Goal: Task Accomplishment & Management: Complete application form

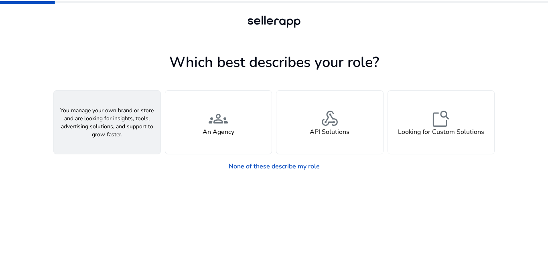
click at [133, 128] on div "person A Seller" at bounding box center [107, 122] width 107 height 63
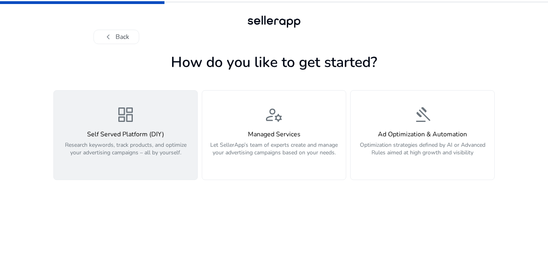
click at [116, 140] on div "Self Served Platform (DIY) Research keywords, track products, and optimize your…" at bounding box center [126, 148] width 134 height 35
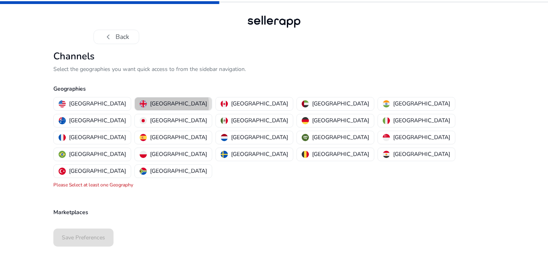
click at [150, 105] on p "[GEOGRAPHIC_DATA]" at bounding box center [178, 104] width 57 height 8
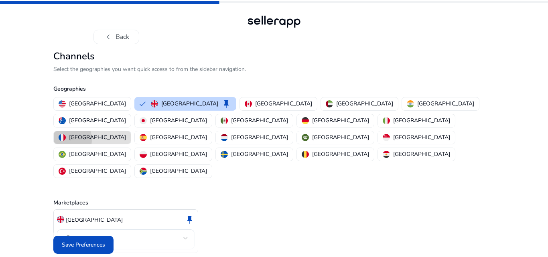
click at [66, 134] on img "button" at bounding box center [62, 137] width 7 height 7
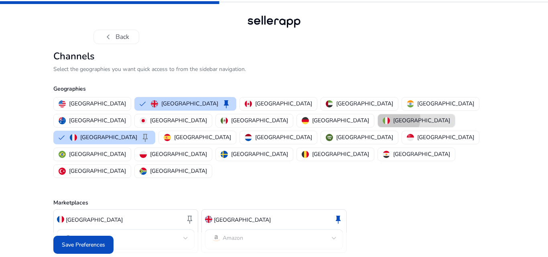
click at [393, 119] on p "[GEOGRAPHIC_DATA]" at bounding box center [421, 120] width 57 height 8
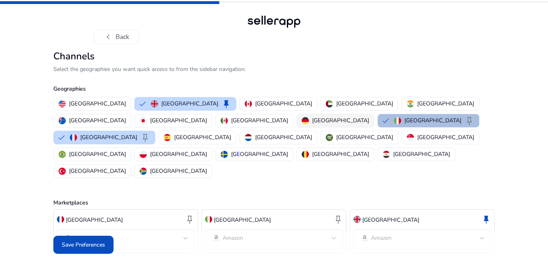
click at [312, 121] on p "[GEOGRAPHIC_DATA]" at bounding box center [340, 120] width 57 height 8
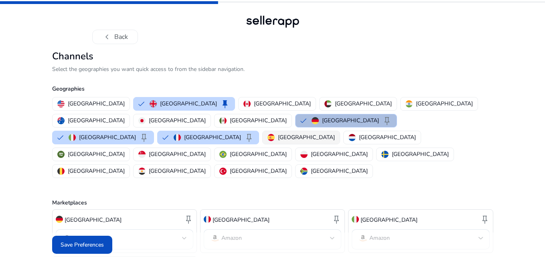
click at [268, 133] on div "[GEOGRAPHIC_DATA]" at bounding box center [301, 137] width 67 height 8
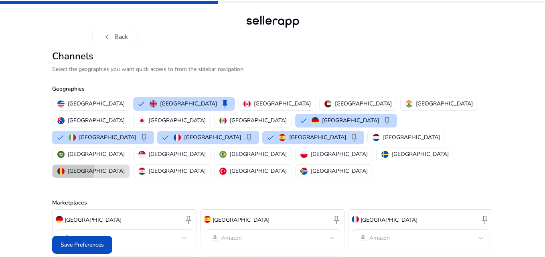
click at [125, 167] on p "[GEOGRAPHIC_DATA]" at bounding box center [96, 171] width 57 height 8
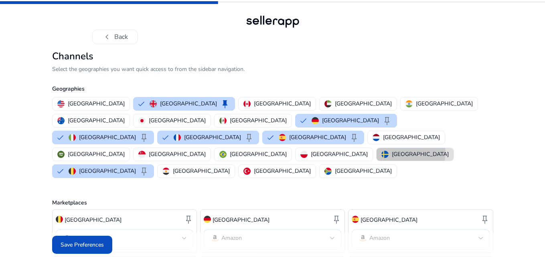
click at [392, 150] on p "[GEOGRAPHIC_DATA]" at bounding box center [420, 154] width 57 height 8
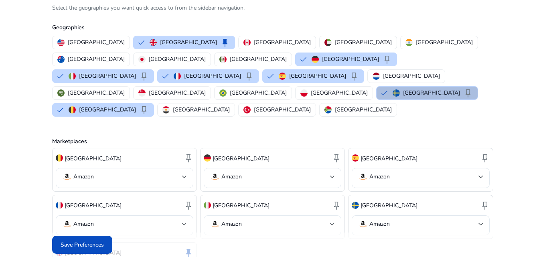
scroll to position [80, 0]
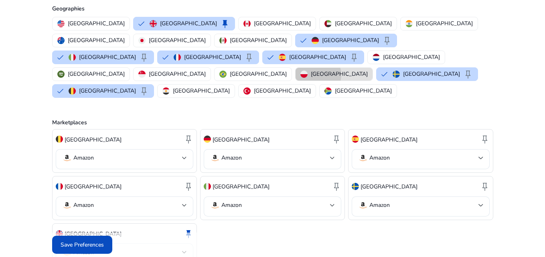
click at [311, 70] on p "[GEOGRAPHIC_DATA]" at bounding box center [339, 74] width 57 height 8
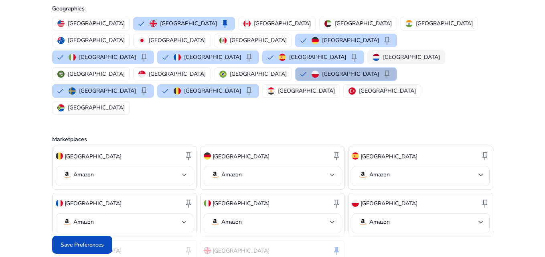
click at [383, 53] on p "[GEOGRAPHIC_DATA]" at bounding box center [411, 57] width 57 height 8
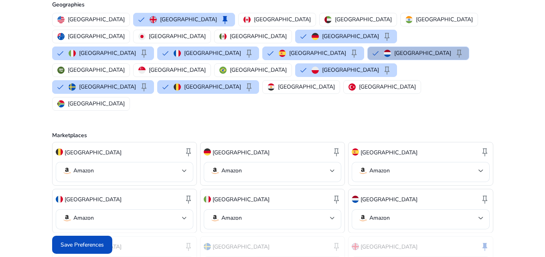
scroll to position [87, 0]
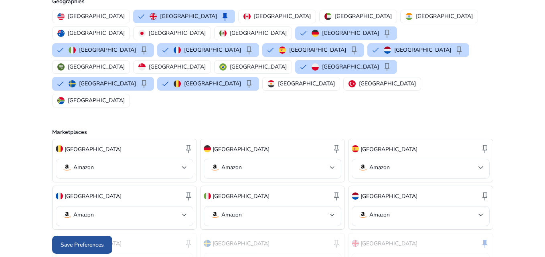
click at [70, 249] on span at bounding box center [82, 245] width 60 height 19
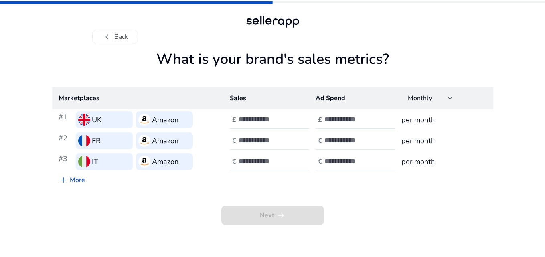
scroll to position [0, 0]
click at [77, 177] on link "add More" at bounding box center [72, 180] width 39 height 16
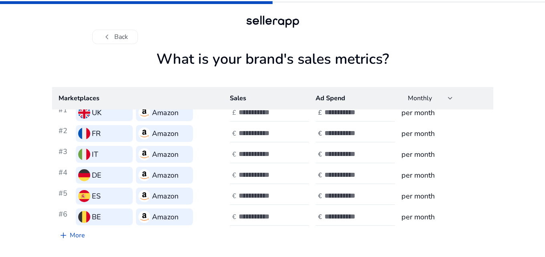
scroll to position [23, 0]
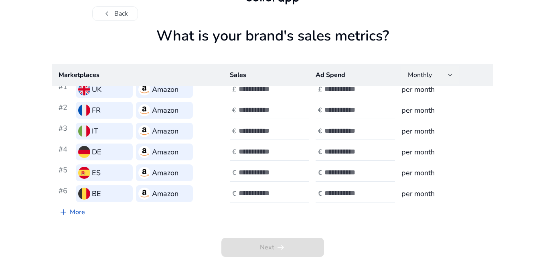
click at [448, 73] on div at bounding box center [450, 74] width 5 height 3
click at [448, 73] on div at bounding box center [272, 128] width 545 height 257
click at [447, 31] on h1 "What is your brand's sales metrics?" at bounding box center [272, 45] width 441 height 37
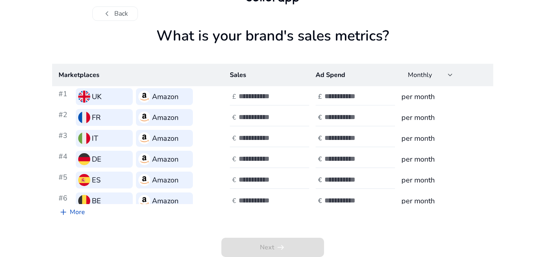
click at [338, 94] on input "number" at bounding box center [352, 96] width 54 height 9
click at [375, 93] on input "*" at bounding box center [352, 96] width 54 height 9
type input "*"
click at [373, 98] on input "*" at bounding box center [352, 96] width 54 height 9
click at [252, 103] on div at bounding box center [275, 97] width 72 height 18
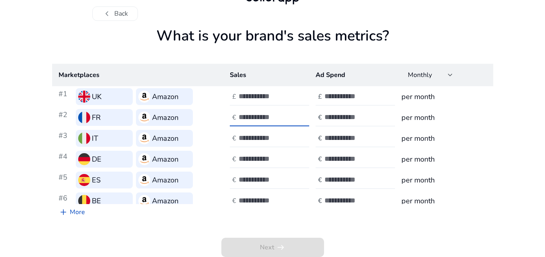
click at [251, 116] on input "number" at bounding box center [266, 117] width 54 height 9
type input "**"
click at [540, 85] on div "chevron_left Back What is your brand's sales metrics? Marketplaces Sales Ad Spe…" at bounding box center [272, 117] width 545 height 280
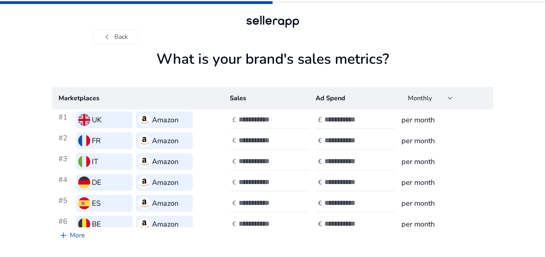
click at [236, 124] on div "£" at bounding box center [234, 120] width 9 height 8
click at [288, 122] on input "**" at bounding box center [266, 119] width 54 height 9
type input "*"
click at [287, 117] on input "*" at bounding box center [266, 119] width 54 height 9
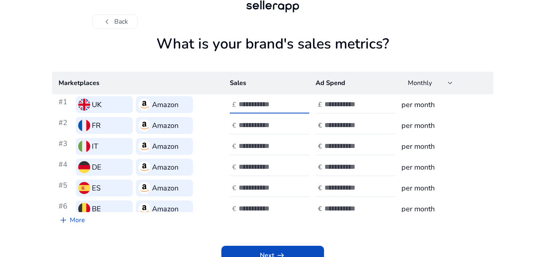
scroll to position [23, 0]
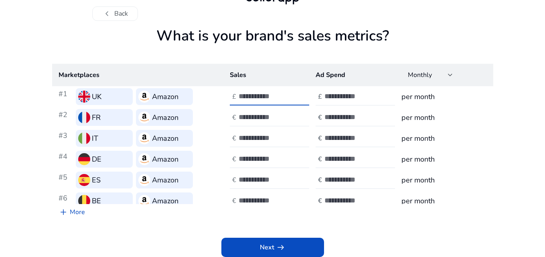
click at [289, 120] on input "**" at bounding box center [266, 117] width 54 height 9
click at [290, 116] on input "**" at bounding box center [266, 117] width 54 height 9
type input "*"
click at [290, 116] on input "*" at bounding box center [266, 117] width 54 height 9
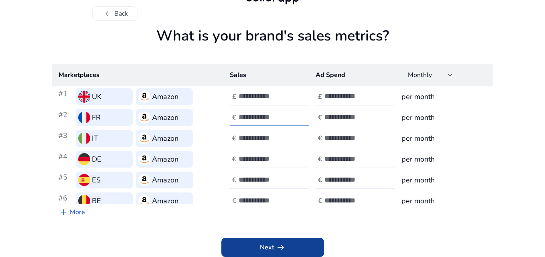
click at [265, 249] on span "Next arrow_right_alt" at bounding box center [273, 248] width 26 height 10
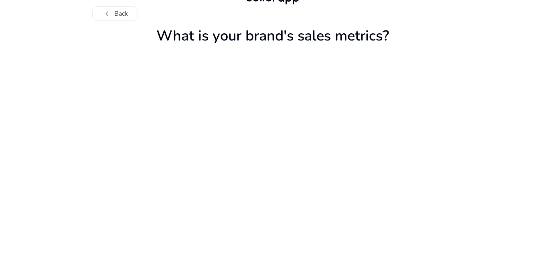
scroll to position [0, 0]
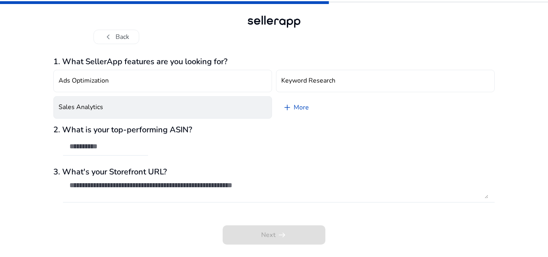
click at [152, 100] on button "Sales Analytics" at bounding box center [162, 107] width 219 height 22
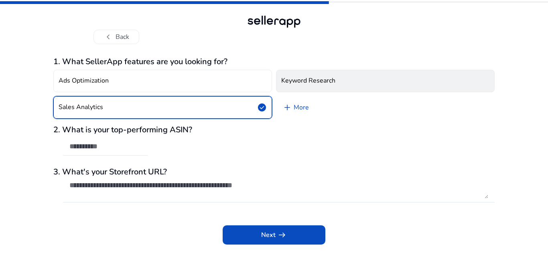
click at [349, 81] on button "Keyword Research" at bounding box center [385, 81] width 219 height 22
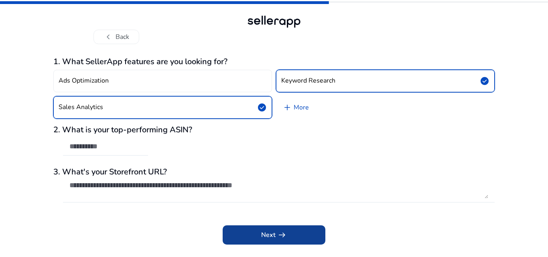
click at [231, 232] on span at bounding box center [274, 235] width 103 height 19
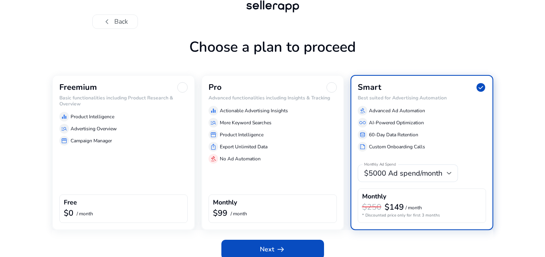
scroll to position [24, 0]
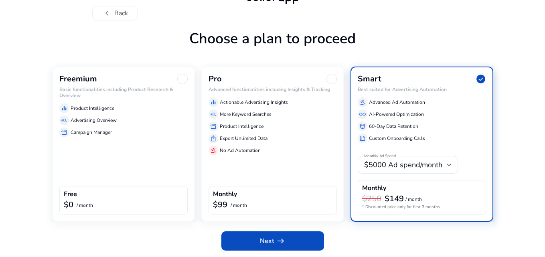
click at [110, 118] on p "Advertising Overview" at bounding box center [94, 120] width 46 height 7
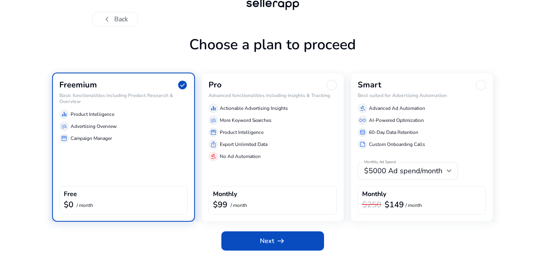
scroll to position [18, 0]
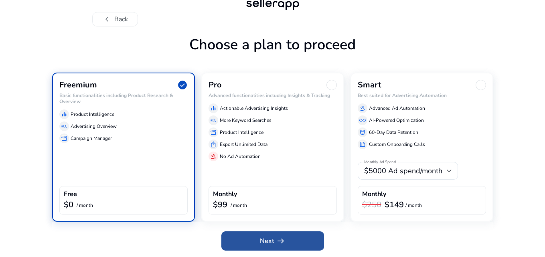
click at [264, 239] on span "Next arrow_right_alt" at bounding box center [273, 241] width 26 height 10
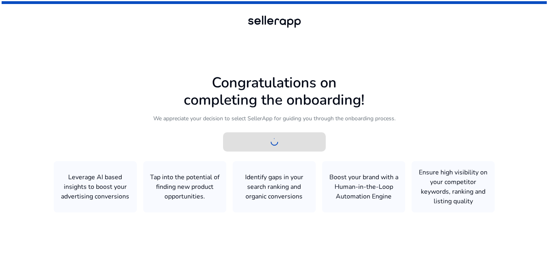
scroll to position [0, 0]
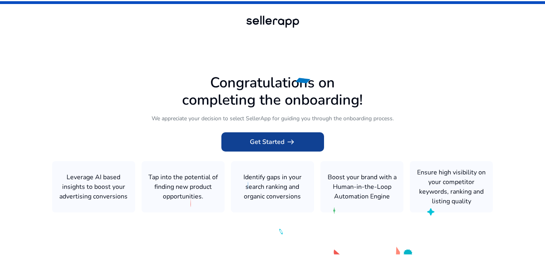
click at [274, 138] on span "Get Started arrow_right_alt" at bounding box center [273, 142] width 46 height 10
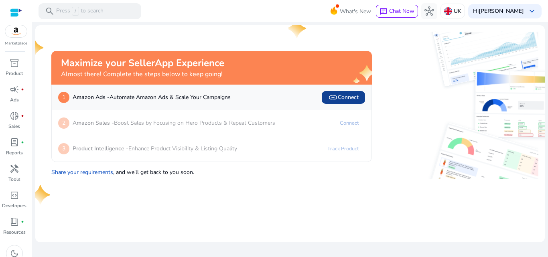
click at [355, 96] on span "link Connect" at bounding box center [343, 98] width 30 height 10
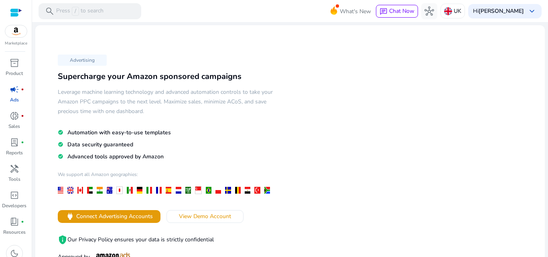
click at [20, 33] on img at bounding box center [16, 31] width 22 height 12
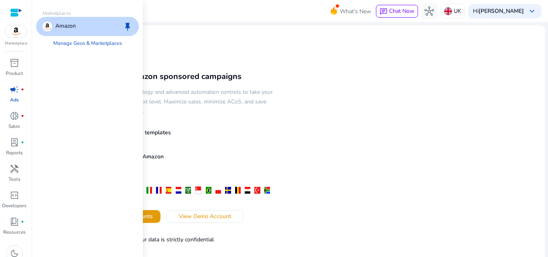
click at [80, 24] on div "Amazon keep" at bounding box center [87, 26] width 103 height 19
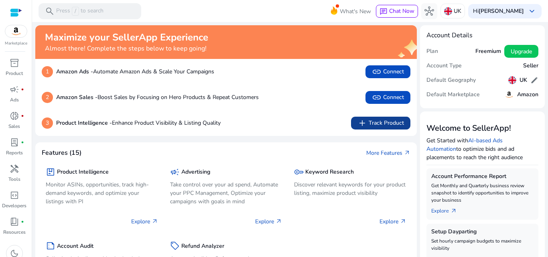
click at [391, 123] on span "add Track Product" at bounding box center [381, 123] width 47 height 10
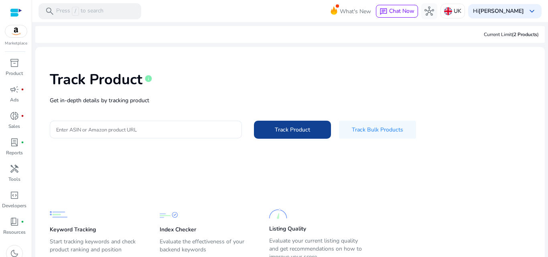
click at [268, 128] on span at bounding box center [292, 129] width 77 height 19
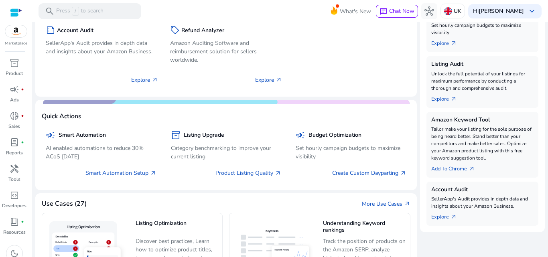
scroll to position [281, 0]
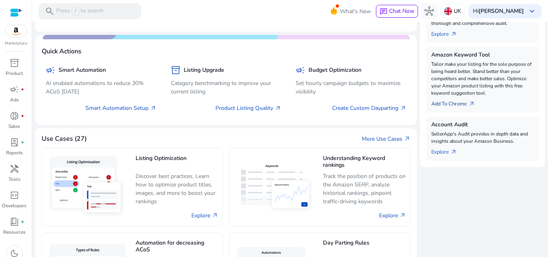
click at [441, 103] on link "Add To Chrome arrow_outward" at bounding box center [456, 102] width 50 height 11
click at [460, 104] on link "Add To Chrome arrow_outward" at bounding box center [456, 102] width 50 height 11
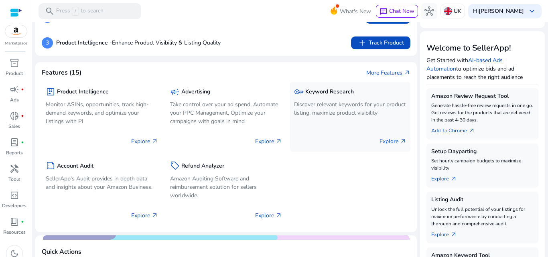
scroll to position [120, 0]
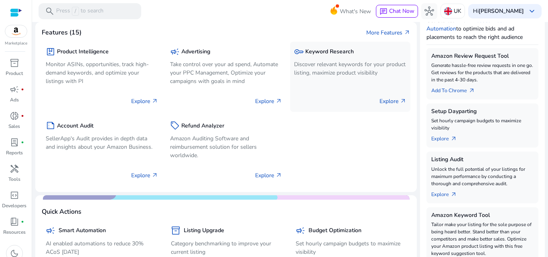
click at [385, 100] on p "Explore arrow_outward" at bounding box center [393, 101] width 27 height 8
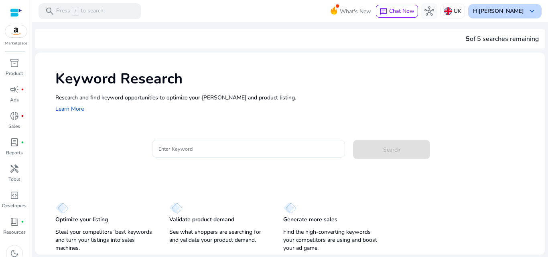
click at [493, 13] on b "[PERSON_NAME]" at bounding box center [501, 11] width 45 height 8
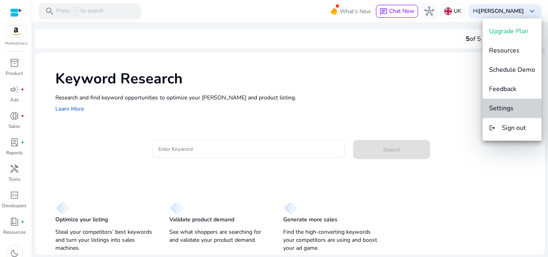
click at [505, 110] on span "Settings" at bounding box center [501, 108] width 24 height 9
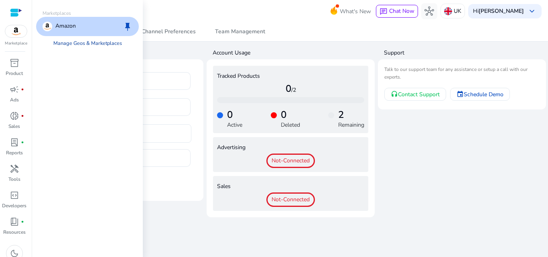
click at [74, 42] on link "Manage Geos & Marketplaces" at bounding box center [87, 43] width 81 height 14
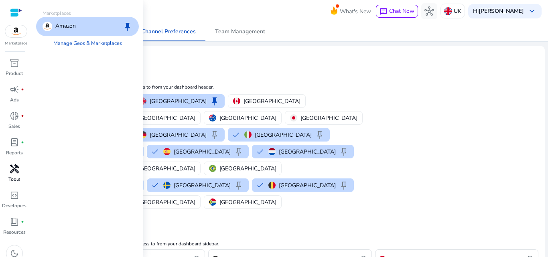
click at [18, 168] on span "handyman" at bounding box center [15, 169] width 10 height 10
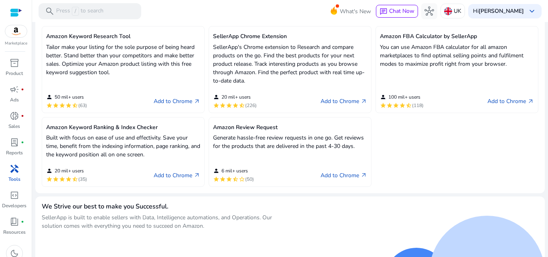
scroll to position [240, 0]
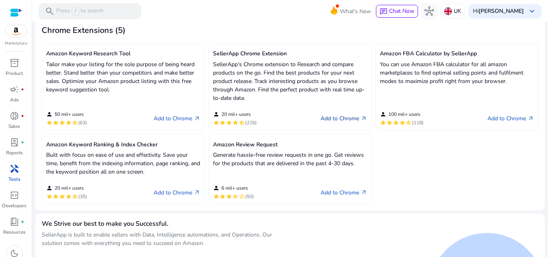
click at [328, 118] on link "Add to Chrome arrow_outward" at bounding box center [344, 119] width 47 height 10
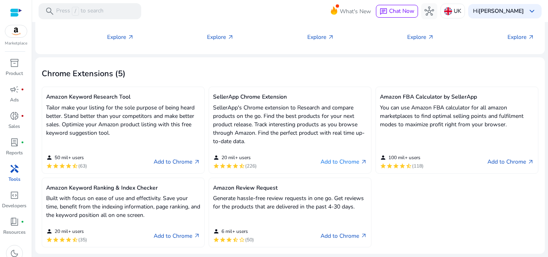
scroll to position [200, 0]
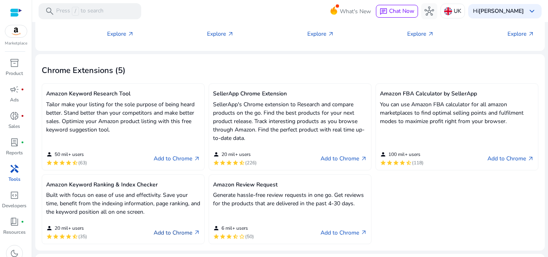
click at [163, 230] on link "Add to Chrome arrow_outward" at bounding box center [177, 233] width 47 height 10
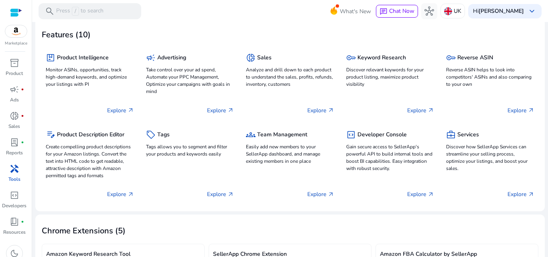
scroll to position [0, 0]
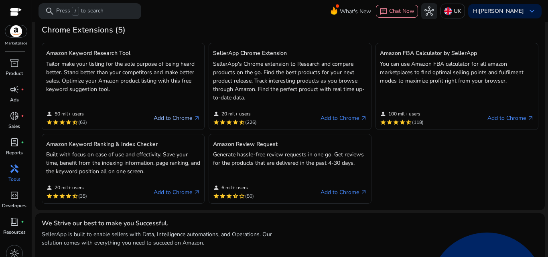
click at [170, 118] on link "Add to Chrome arrow_outward" at bounding box center [177, 119] width 47 height 10
